Goal: Information Seeking & Learning: Learn about a topic

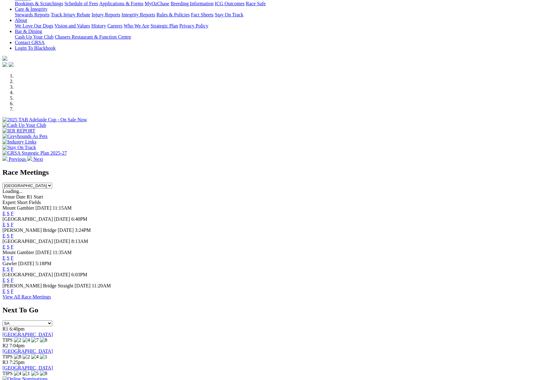
scroll to position [142, 0]
click at [14, 267] on link "F" at bounding box center [12, 269] width 3 height 5
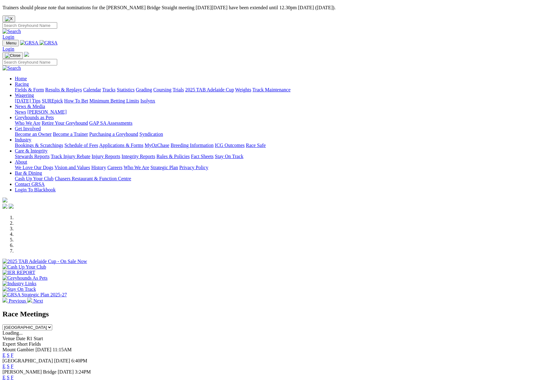
scroll to position [143, 0]
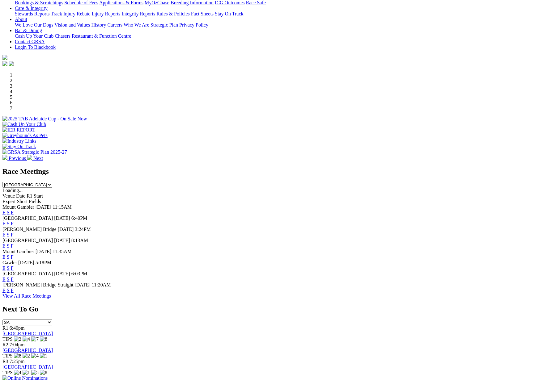
click at [14, 232] on link "F" at bounding box center [12, 234] width 3 height 5
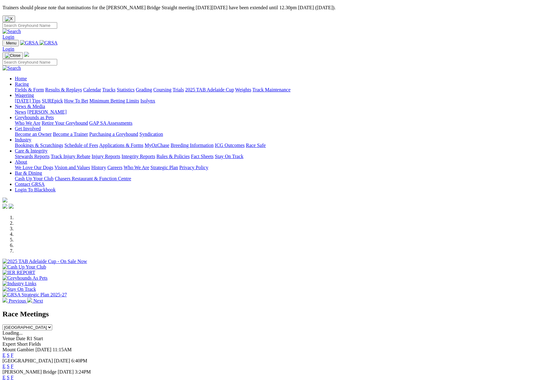
scroll to position [143, 0]
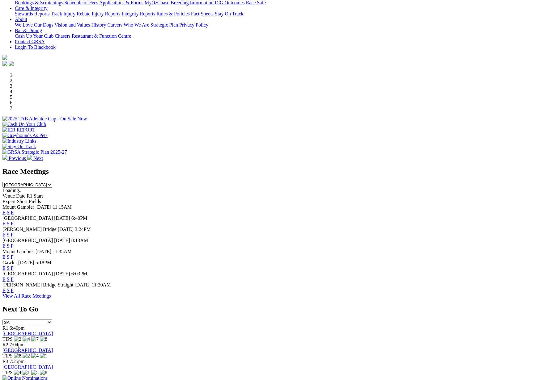
click at [14, 210] on link "F" at bounding box center [12, 212] width 3 height 5
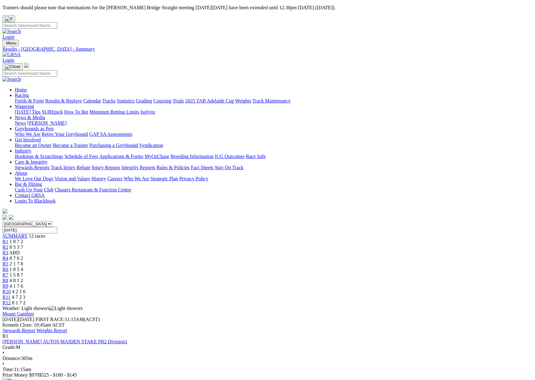
click at [35, 328] on link "Stewards Report" at bounding box center [18, 330] width 33 height 5
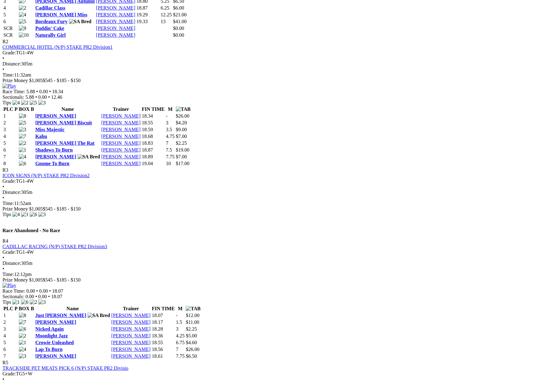
scroll to position [437, 0]
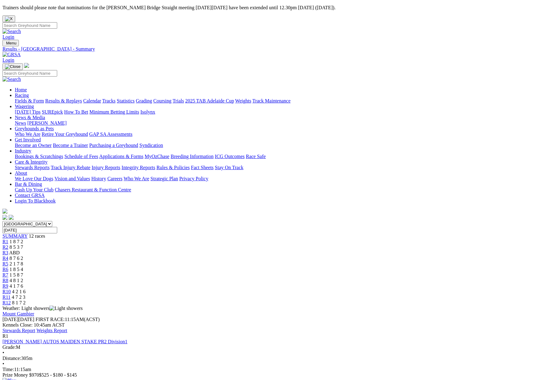
click at [48, 159] on link "Care & Integrity" at bounding box center [31, 161] width 33 height 5
click at [155, 165] on link "Integrity Reports" at bounding box center [138, 167] width 34 height 5
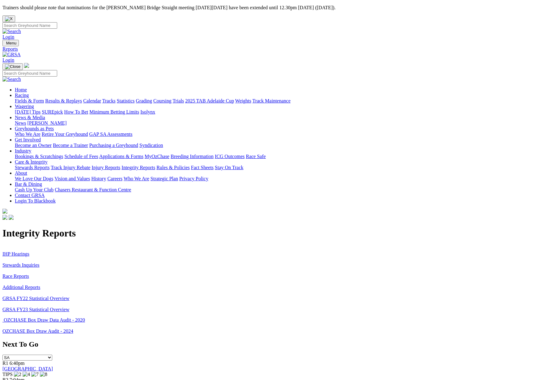
click at [40, 263] on link "Stewards Inquiries" at bounding box center [20, 265] width 37 height 5
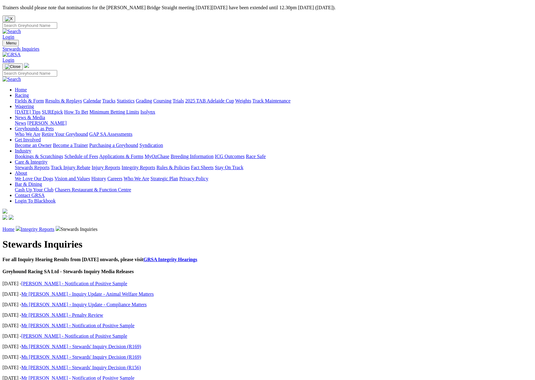
click at [104, 226] on p "Home Integrity Reports Stewards Inquiries" at bounding box center [267, 229] width 530 height 6
click at [54, 227] on link "Integrity Reports" at bounding box center [38, 229] width 34 height 5
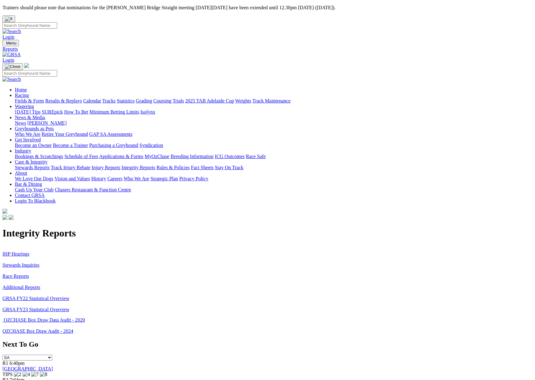
click at [29, 251] on link "IHP Hearings" at bounding box center [15, 253] width 27 height 5
